Goal: Check status: Check status

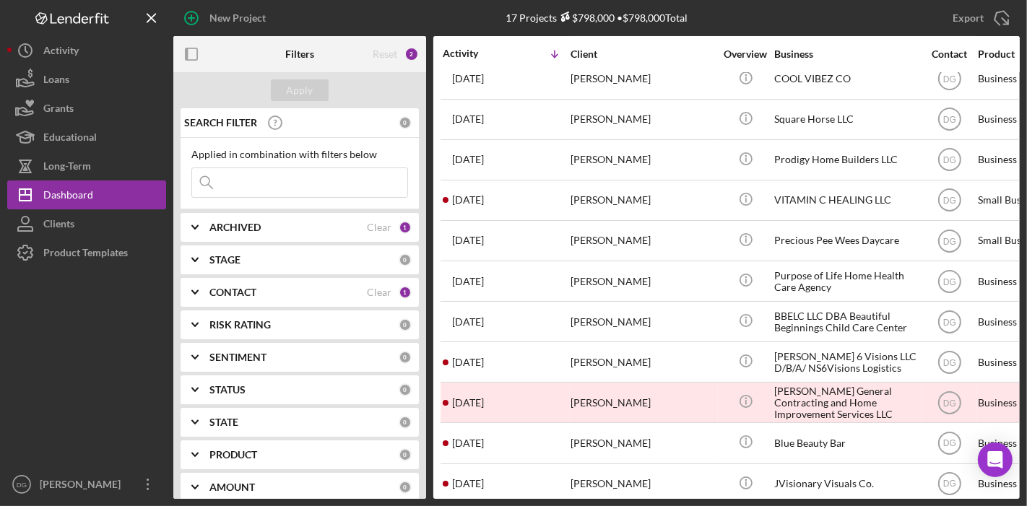
scroll to position [51, 0]
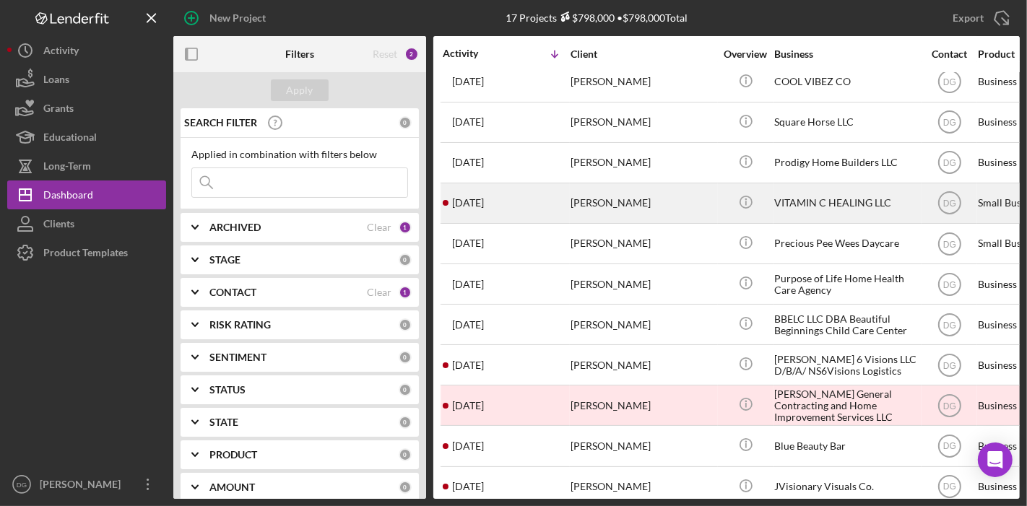
click at [832, 198] on div "VITAMIN C HEALING LLC" at bounding box center [846, 203] width 144 height 38
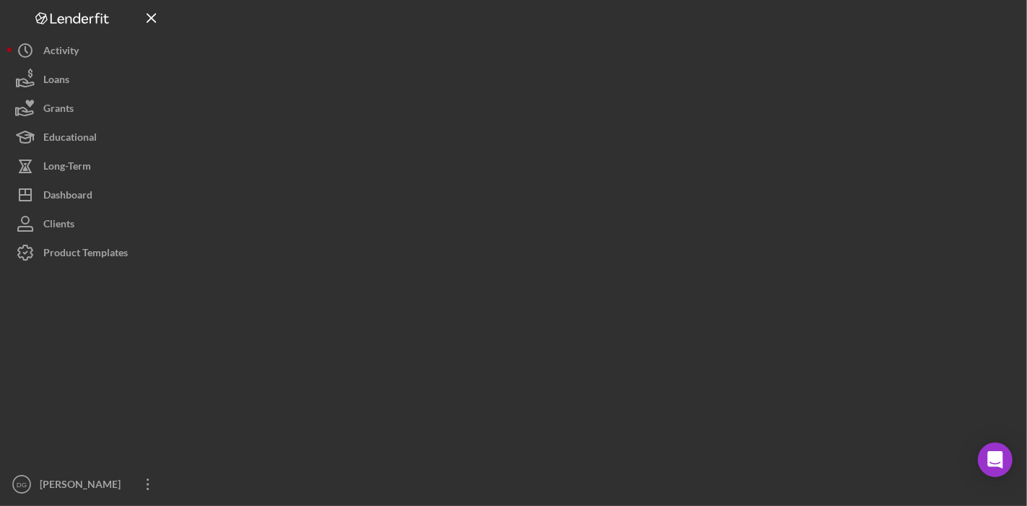
click at [832, 198] on div at bounding box center [596, 249] width 847 height 499
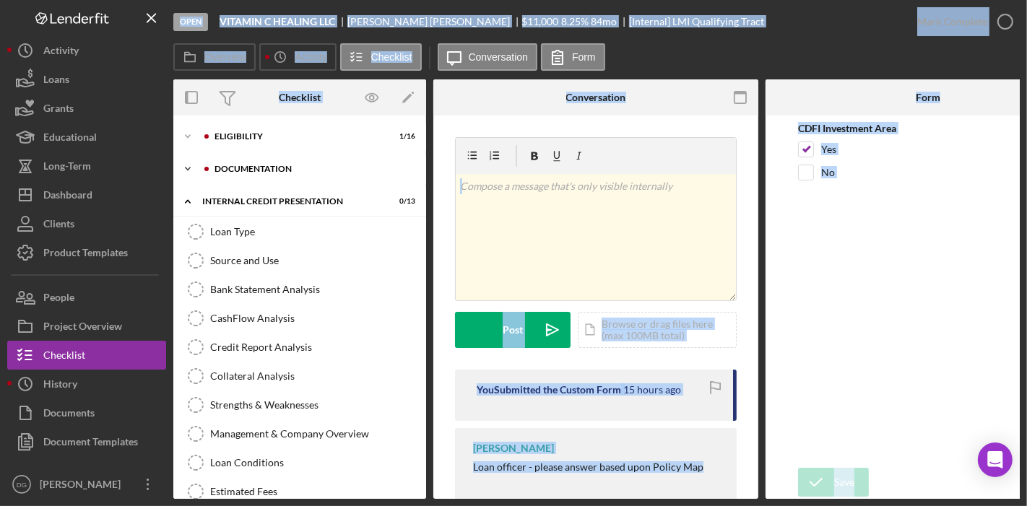
click at [241, 166] on div "Documentation" at bounding box center [312, 169] width 194 height 9
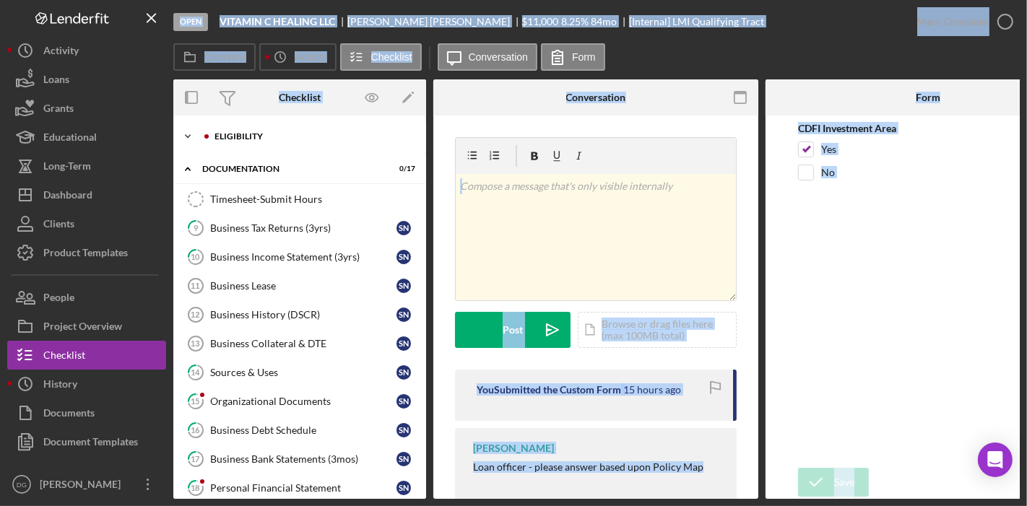
click at [251, 141] on div "Icon/Expander Eligibility 1 / 16" at bounding box center [299, 136] width 253 height 29
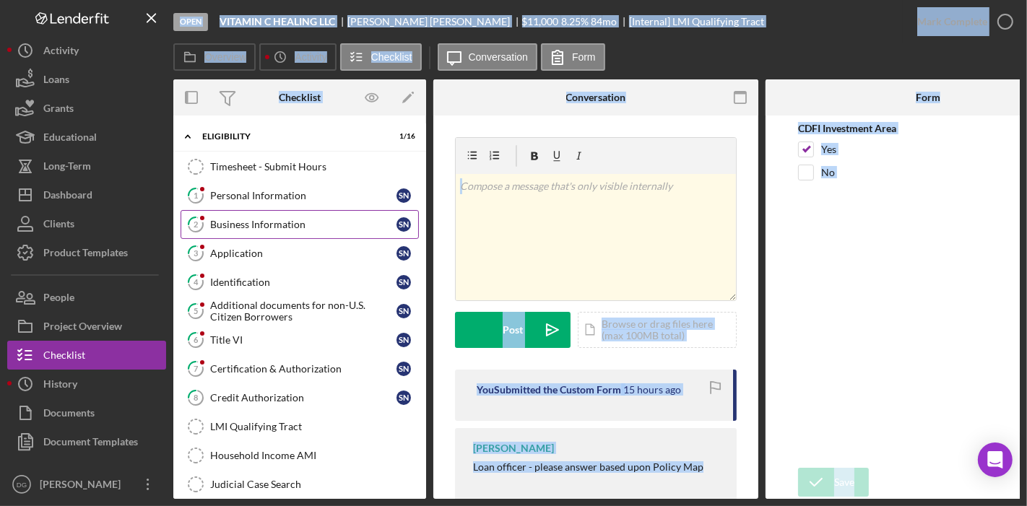
click at [254, 221] on div "Business Information" at bounding box center [303, 225] width 186 height 12
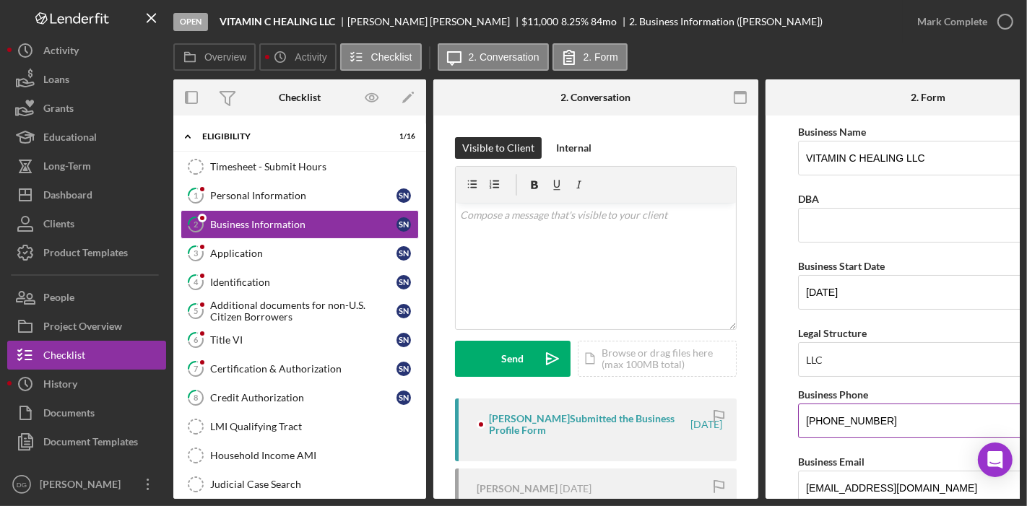
click at [913, 432] on input "[PHONE_NUMBER]" at bounding box center [928, 421] width 260 height 35
drag, startPoint x: 822, startPoint y: 499, endPoint x: 883, endPoint y: 484, distance: 62.6
click at [883, 484] on div "Open VITAMIN C HEALING LLC [PERSON_NAME] $11,000 $11,000 8.25 % 84 mo 2. Busine…" at bounding box center [513, 253] width 1027 height 506
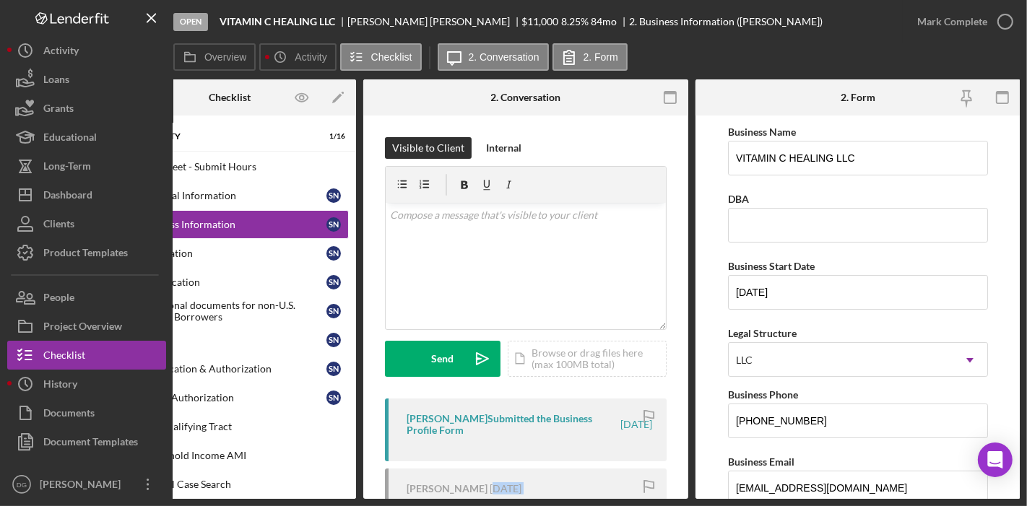
drag, startPoint x: 478, startPoint y: 494, endPoint x: 430, endPoint y: 501, distance: 48.9
click at [430, 501] on div "Open VITAMIN C HEALING LLC [PERSON_NAME] $11,000 $11,000 8.25 % 84 mo 2. Busine…" at bounding box center [513, 253] width 1027 height 506
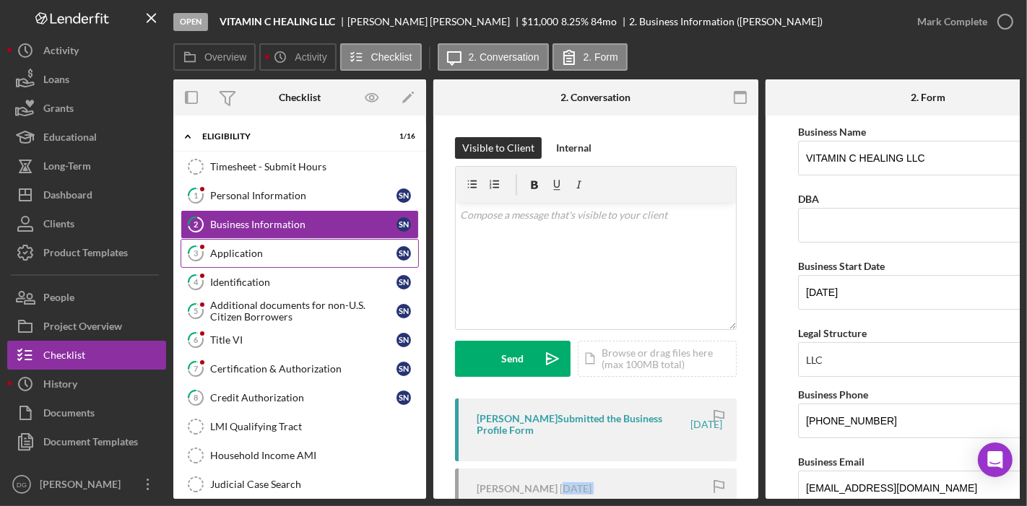
click at [243, 249] on div "Application" at bounding box center [303, 254] width 186 height 12
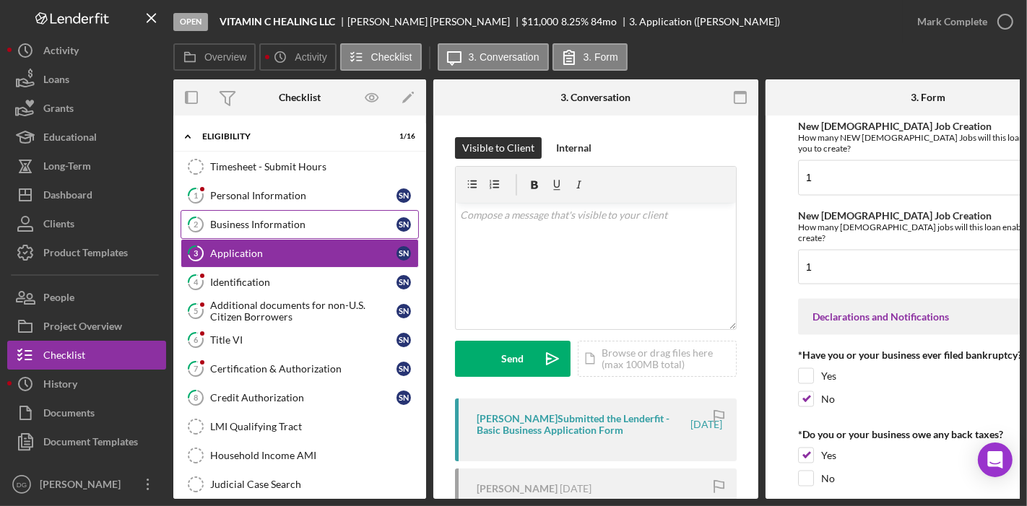
click at [240, 222] on div "Business Information" at bounding box center [303, 225] width 186 height 12
